Goal: Navigation & Orientation: Find specific page/section

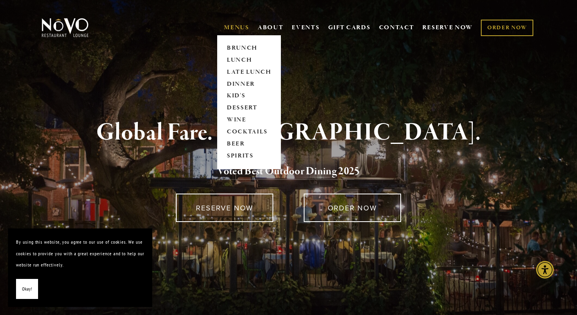
click at [230, 28] on link "MENUS" at bounding box center [236, 28] width 25 height 8
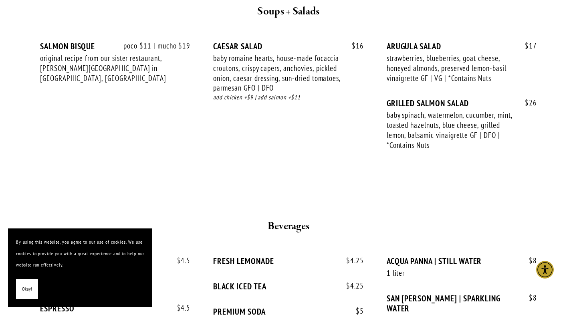
scroll to position [1473, 0]
click at [387, 75] on div "$ 17 ARUGULA SALAD strawberries, blueberries, goat cheese, honeyed almonds, pre…" at bounding box center [462, 69] width 150 height 57
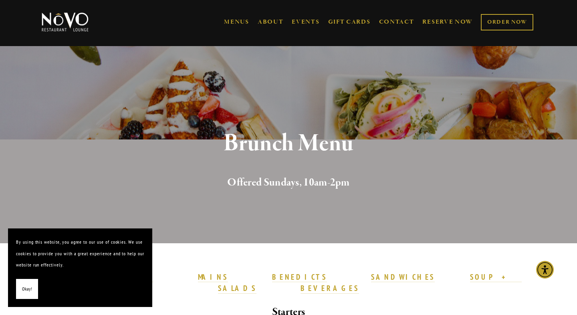
scroll to position [0, 0]
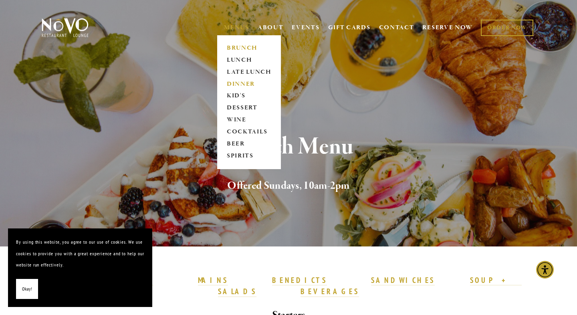
click at [236, 82] on link "DINNER" at bounding box center [249, 84] width 50 height 12
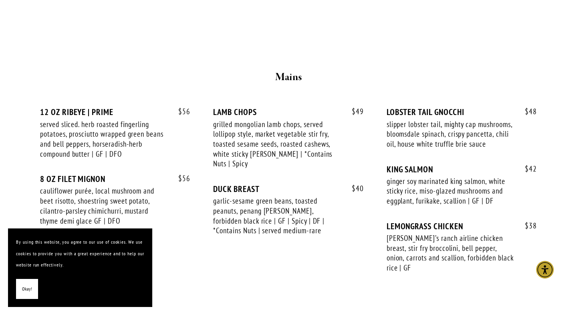
scroll to position [1304, 0]
